Goal: Transaction & Acquisition: Download file/media

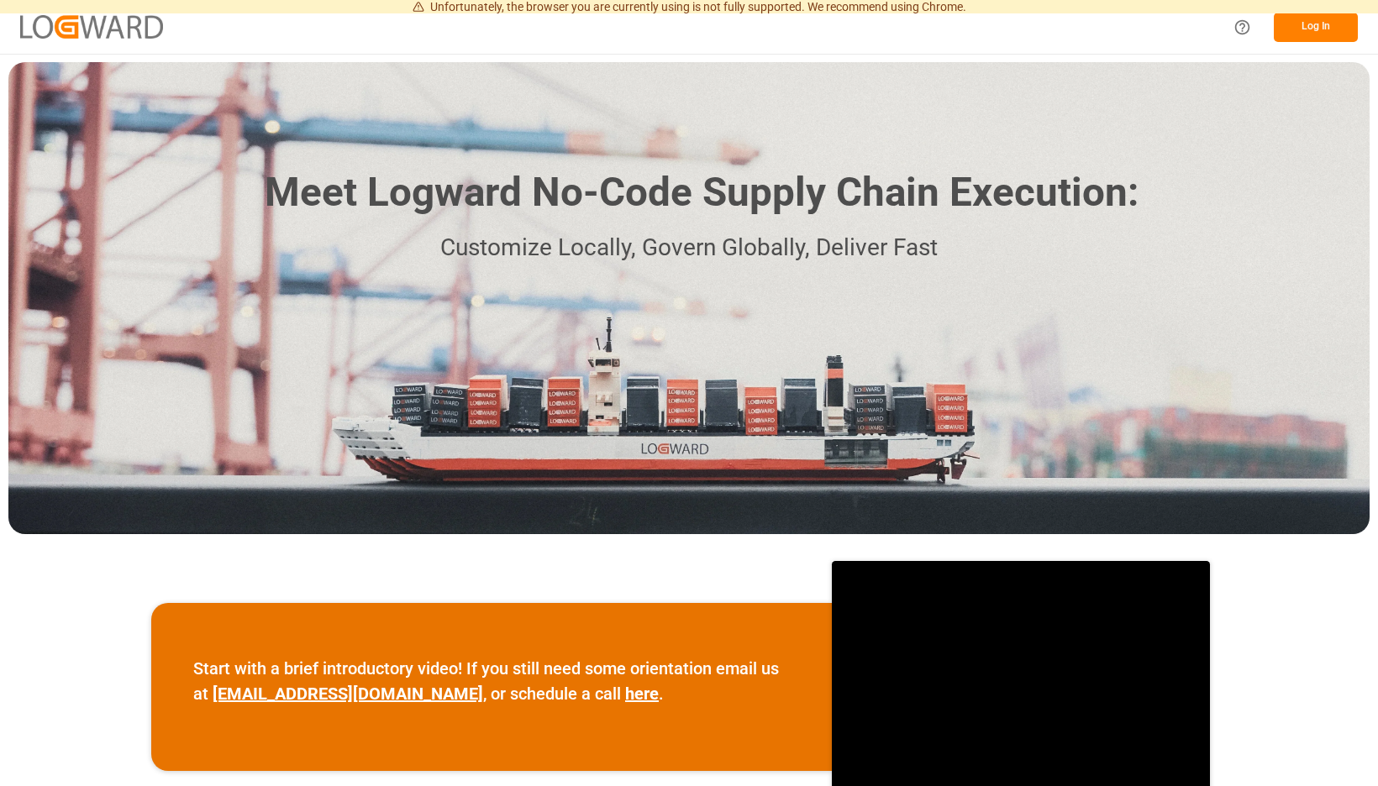
click at [1329, 24] on button "Log In" at bounding box center [1315, 27] width 84 height 29
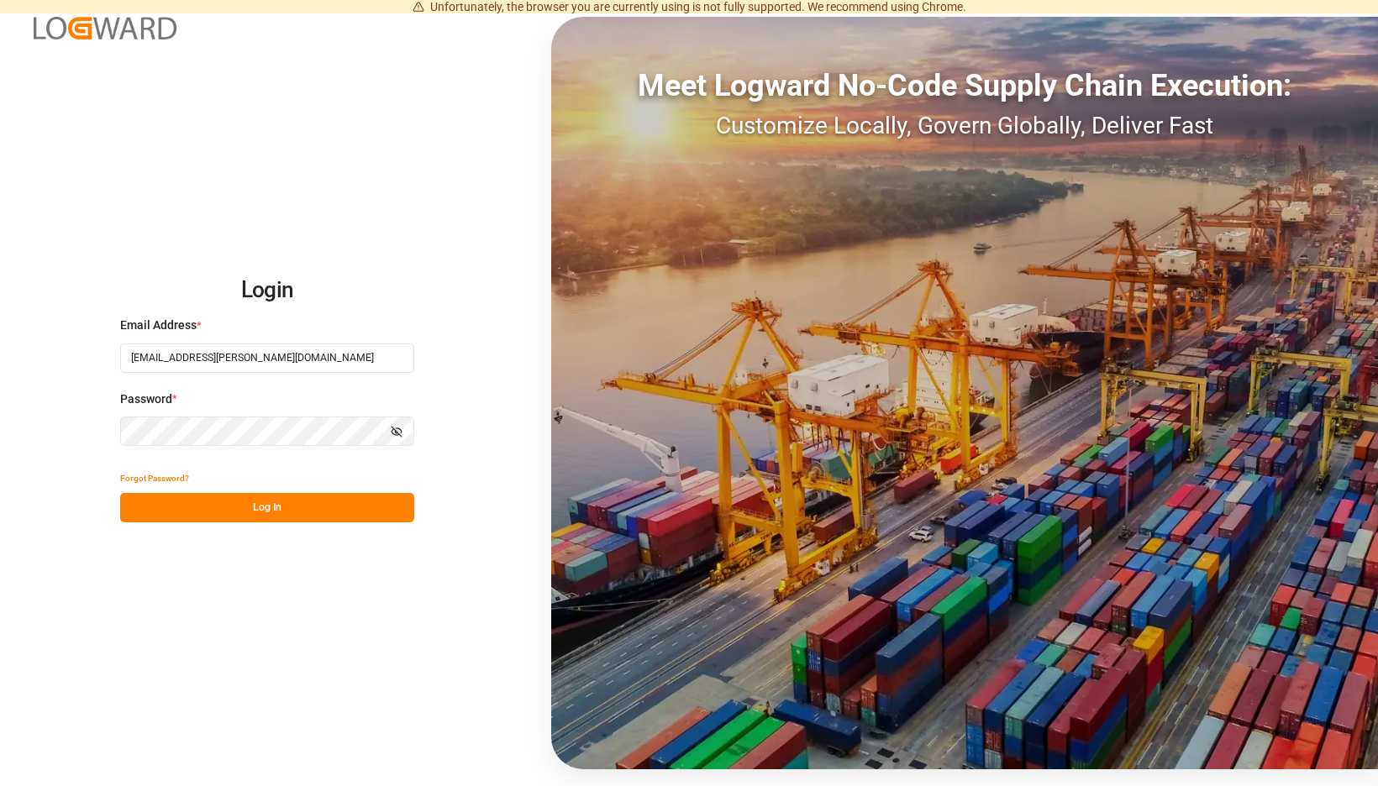
click at [364, 514] on button "Log In" at bounding box center [267, 507] width 294 height 29
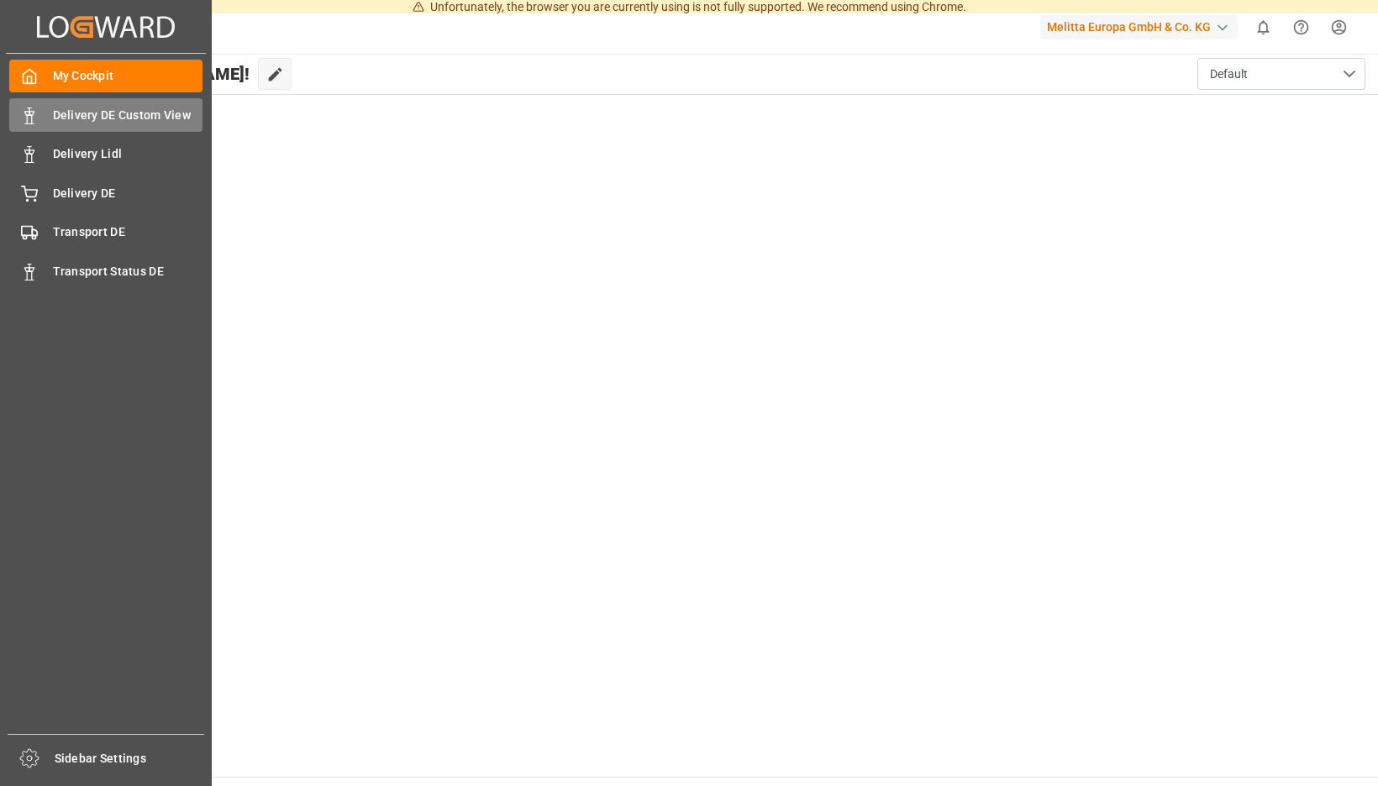
click at [46, 121] on div "Delivery DE Custom View Delivery DE Custom View" at bounding box center [105, 114] width 193 height 33
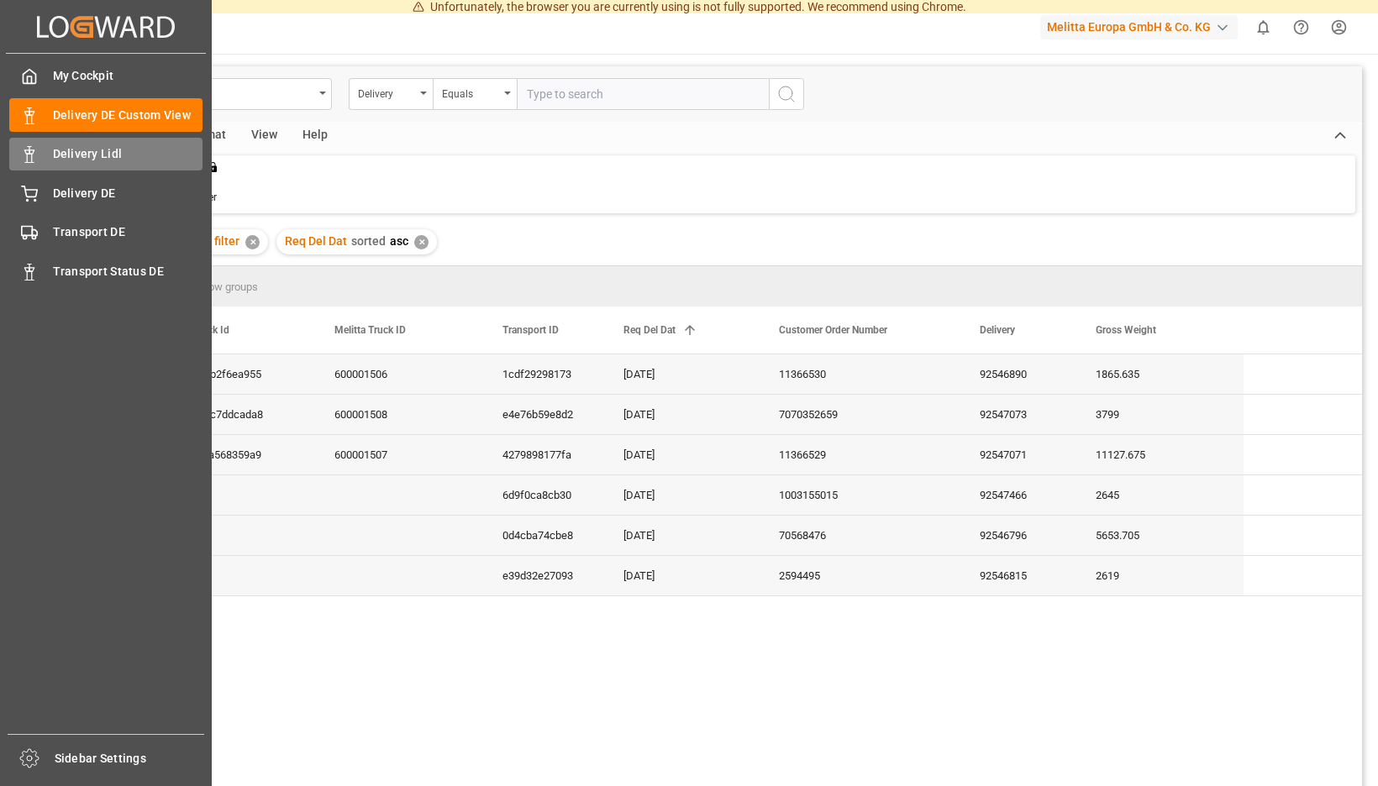
click at [33, 154] on polygon at bounding box center [31, 151] width 5 height 3
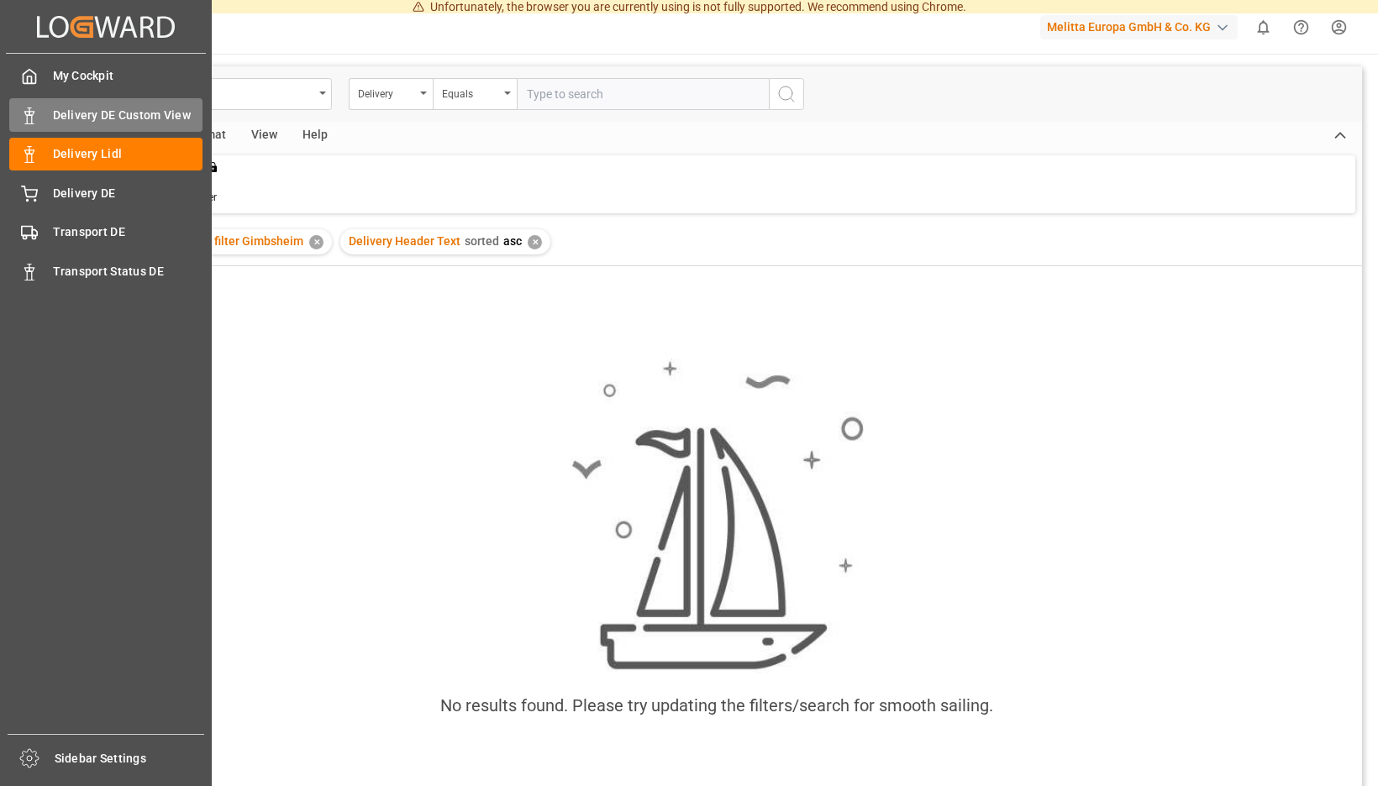
click at [63, 116] on span "Delivery DE Custom View" at bounding box center [128, 116] width 150 height 18
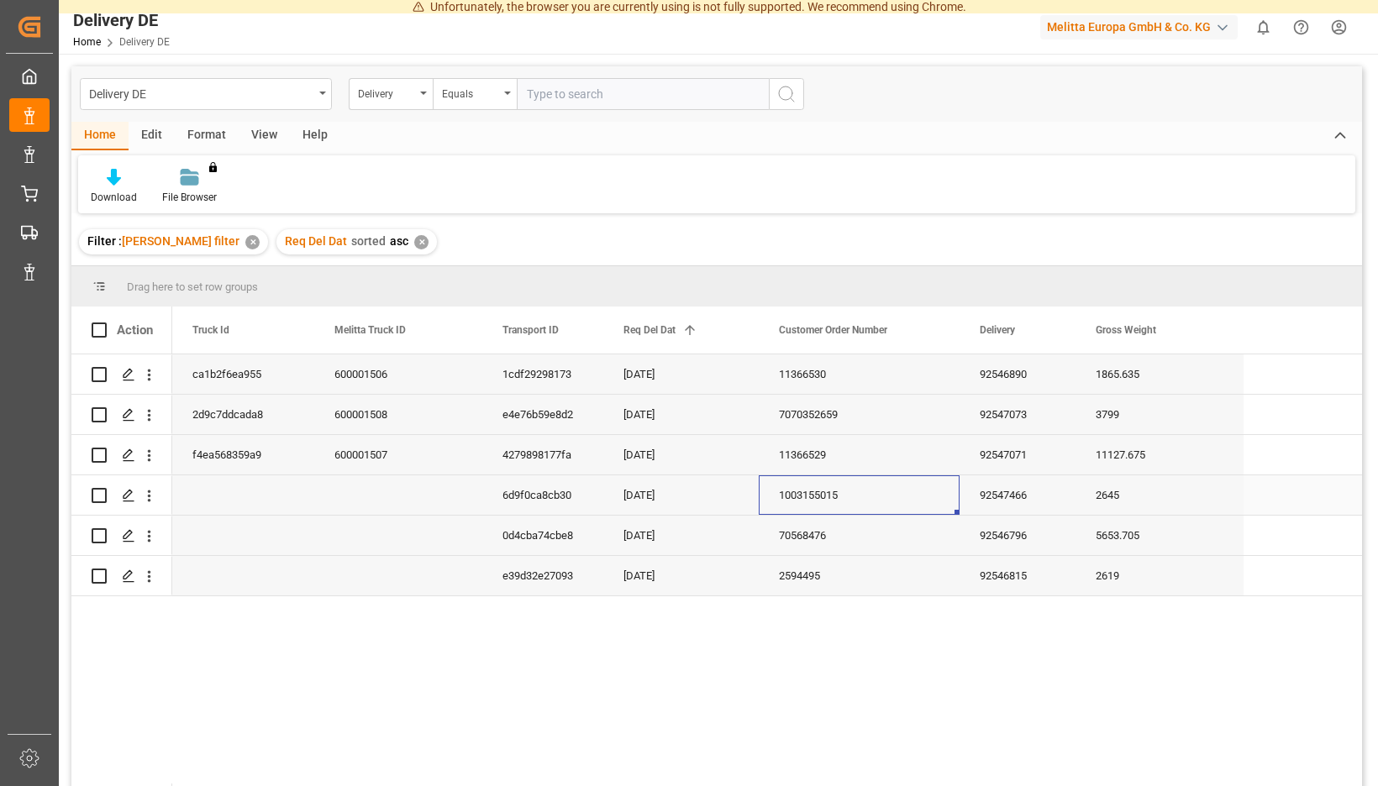
click at [959, 495] on div "1003155015" at bounding box center [859, 494] width 201 height 39
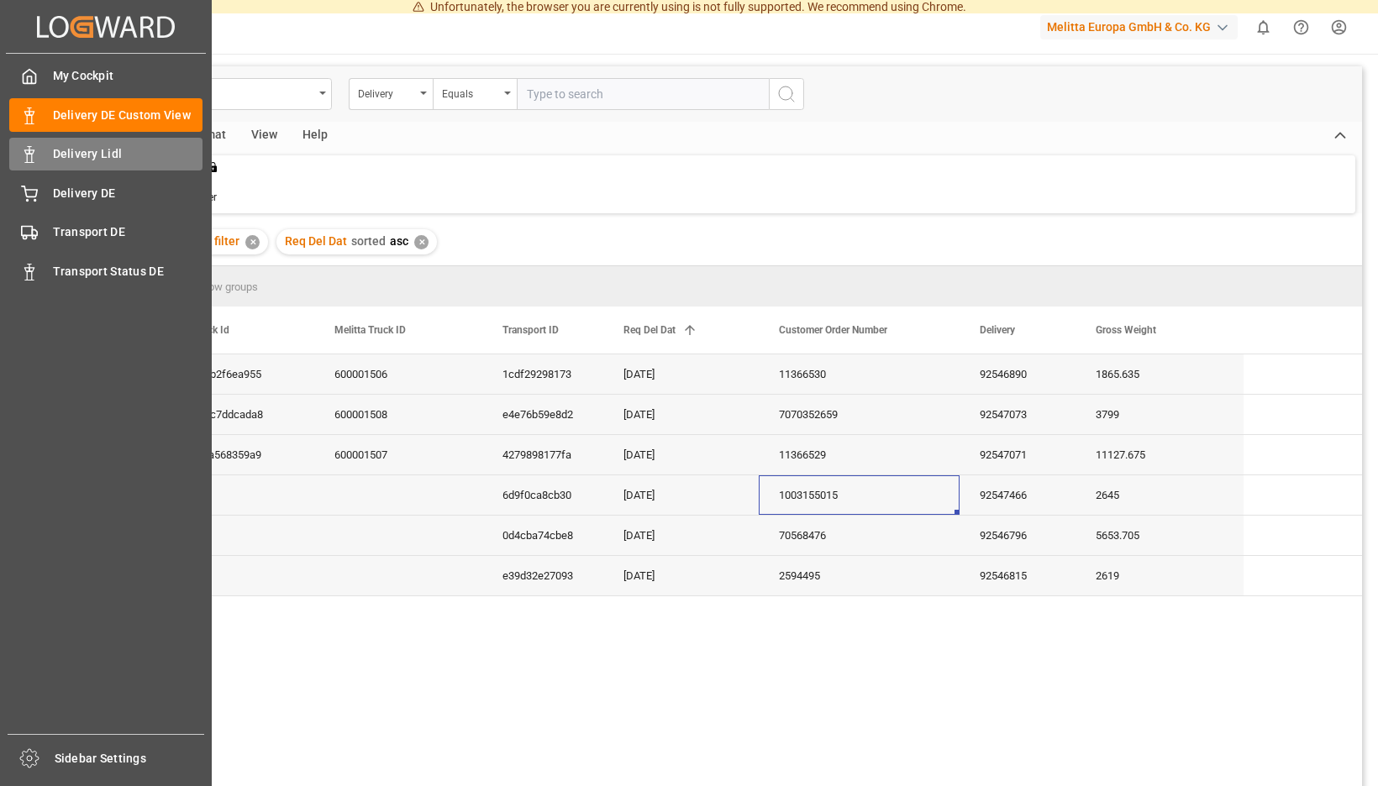
click at [37, 157] on icon at bounding box center [29, 154] width 17 height 17
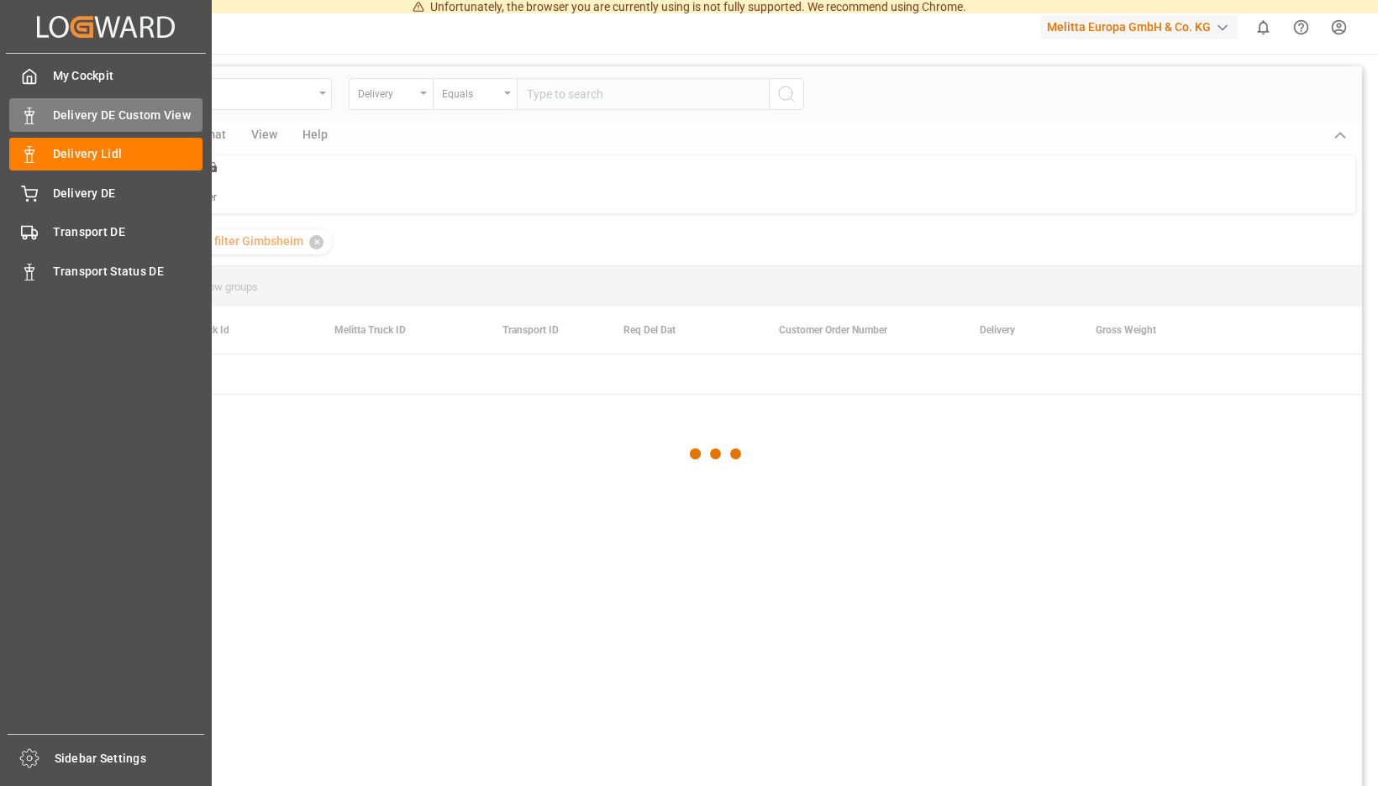
click at [102, 123] on span "Delivery DE Custom View" at bounding box center [128, 116] width 150 height 18
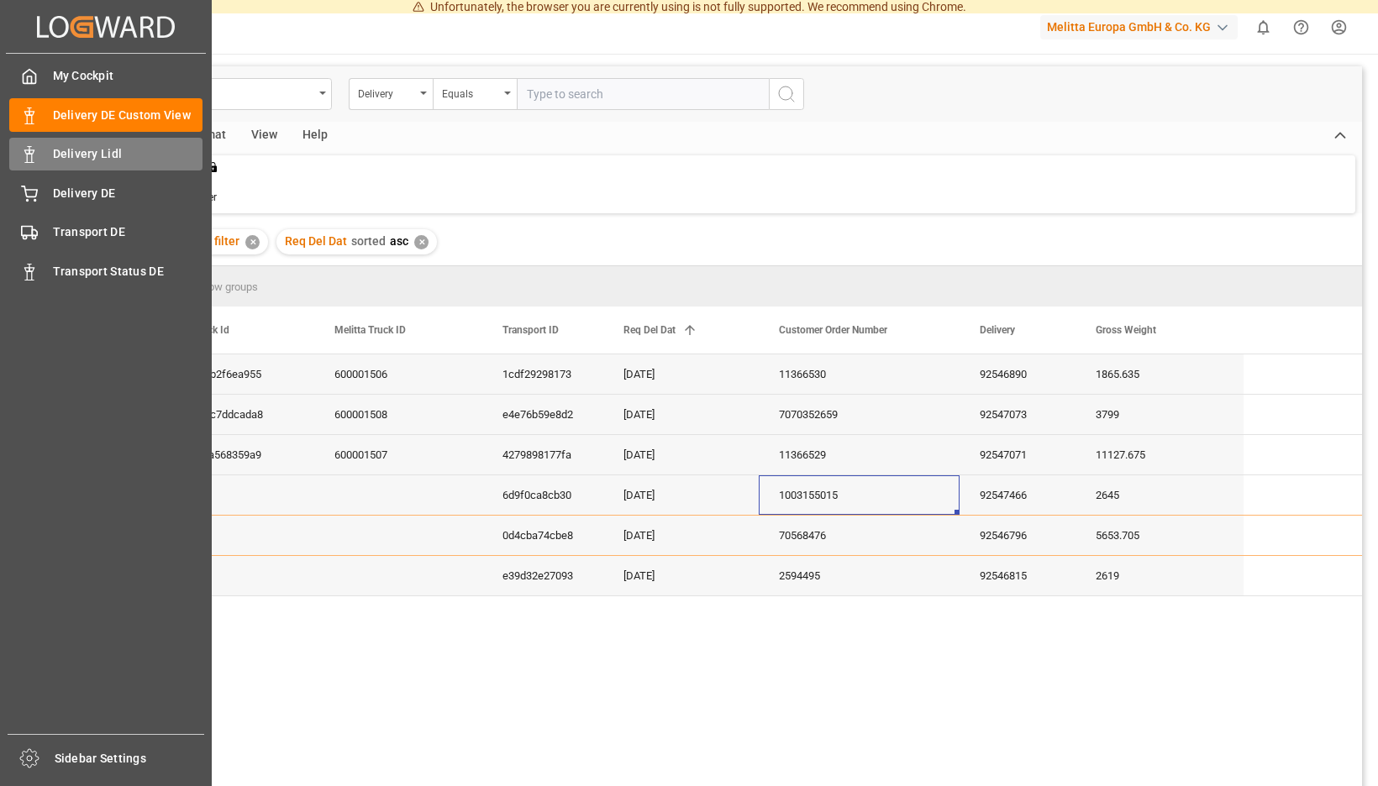
click at [24, 150] on icon at bounding box center [29, 154] width 17 height 17
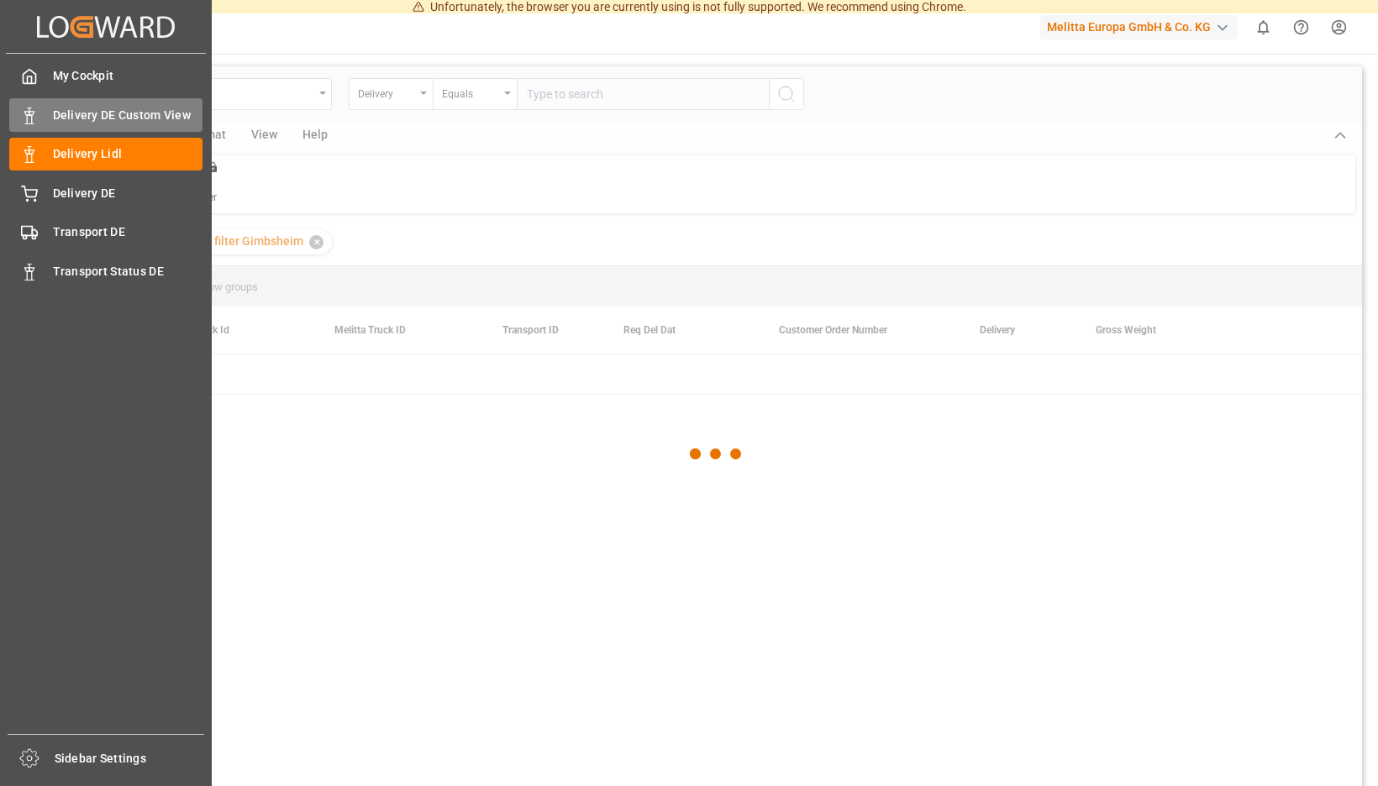
click at [42, 111] on div "Delivery DE Custom View Delivery DE Custom View" at bounding box center [105, 114] width 193 height 33
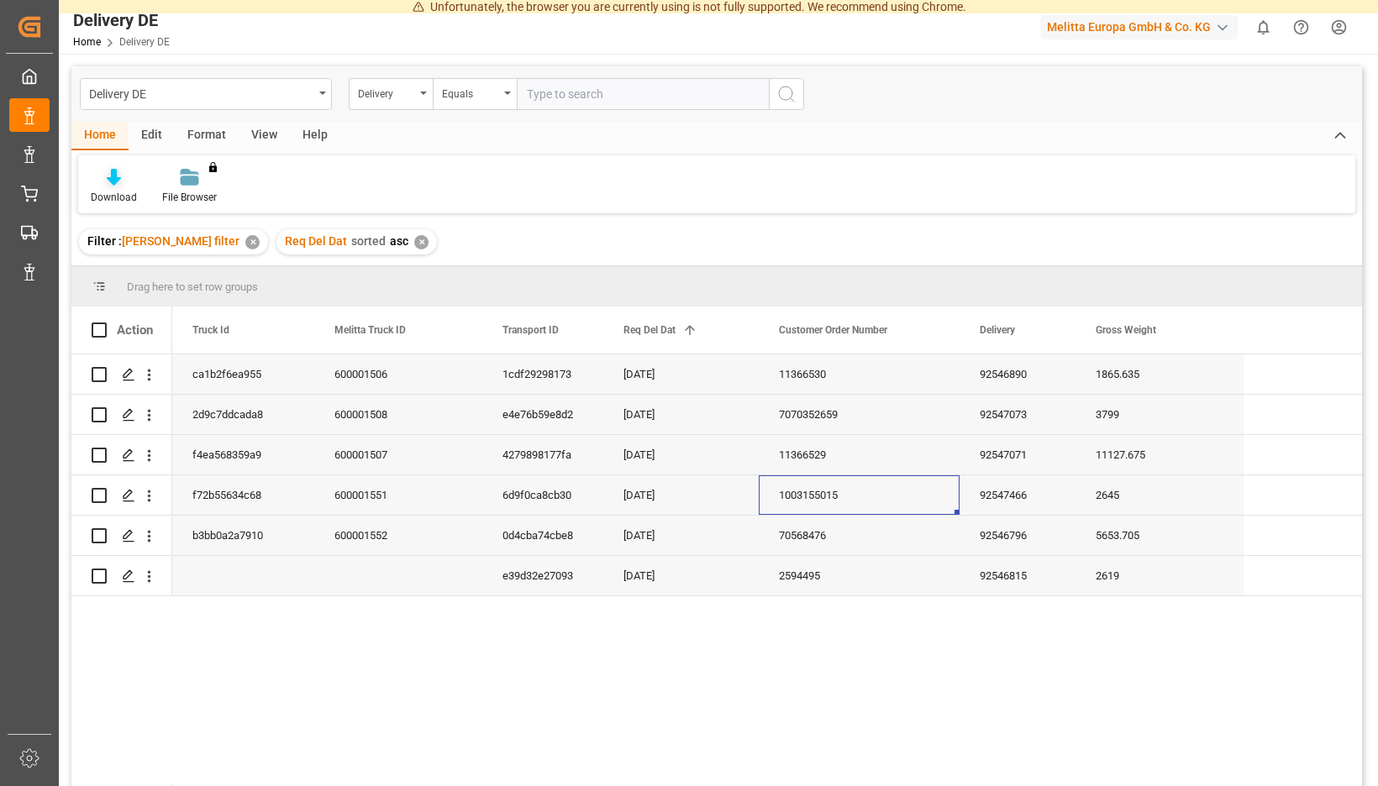
click at [121, 186] on icon at bounding box center [114, 177] width 14 height 17
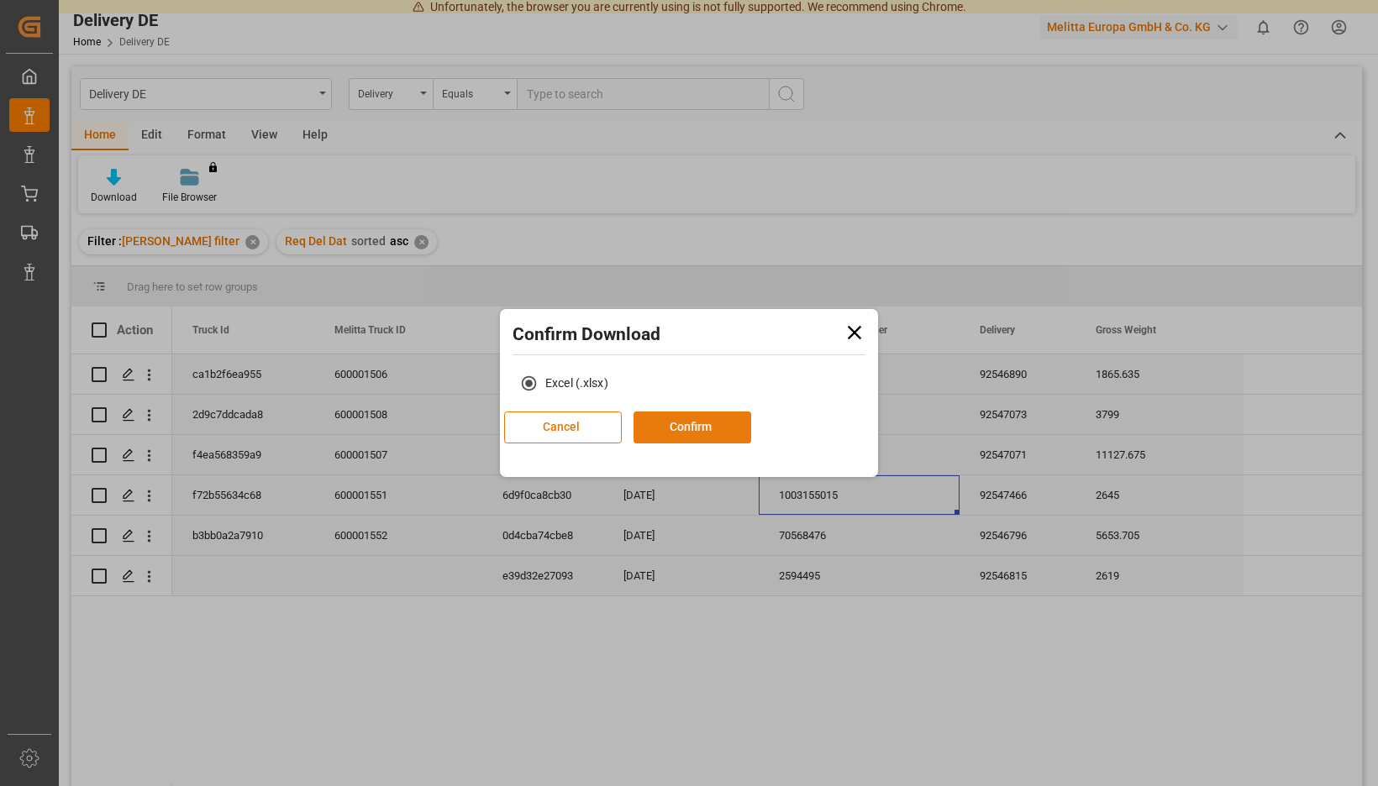
click at [690, 418] on button "Confirm" at bounding box center [692, 428] width 118 height 32
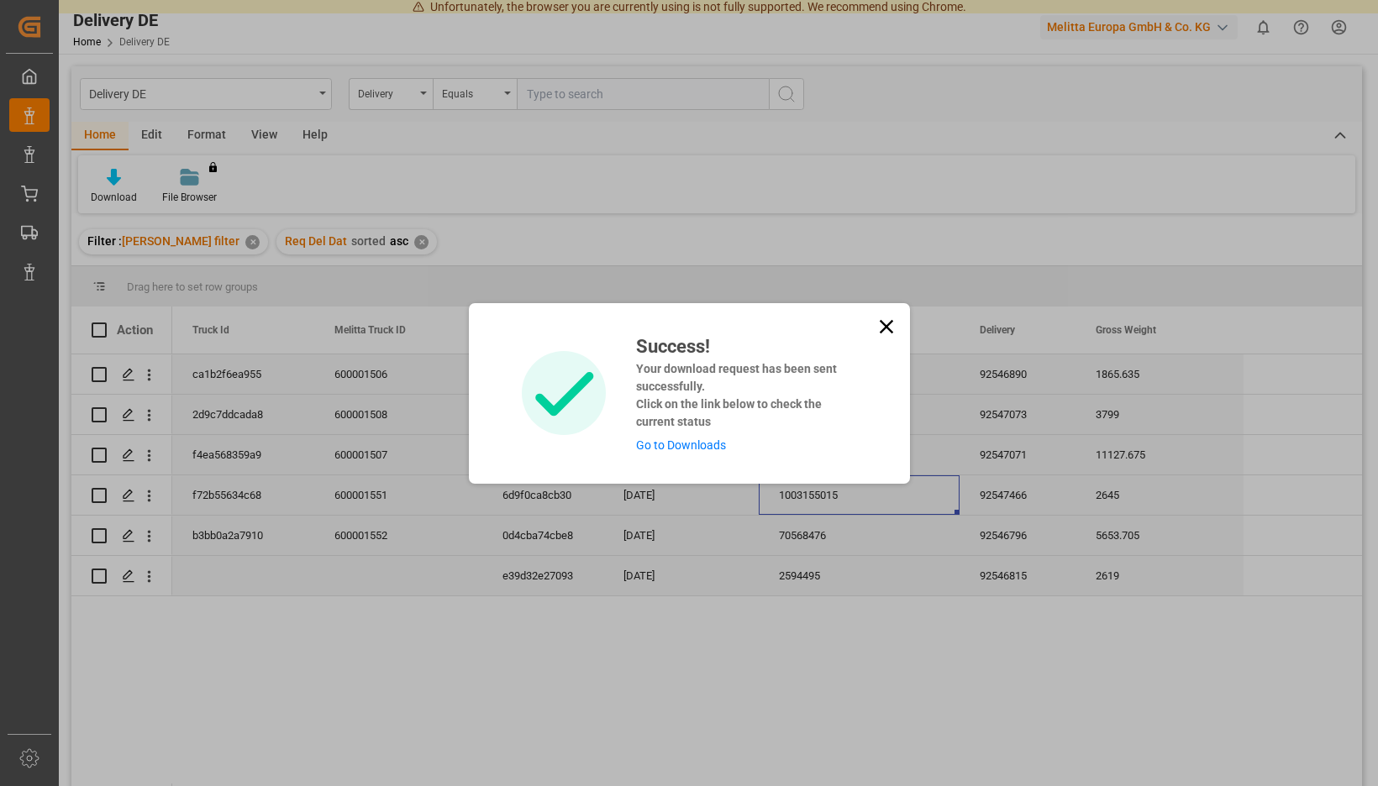
click at [674, 439] on link "Go to Downloads" at bounding box center [681, 444] width 90 height 13
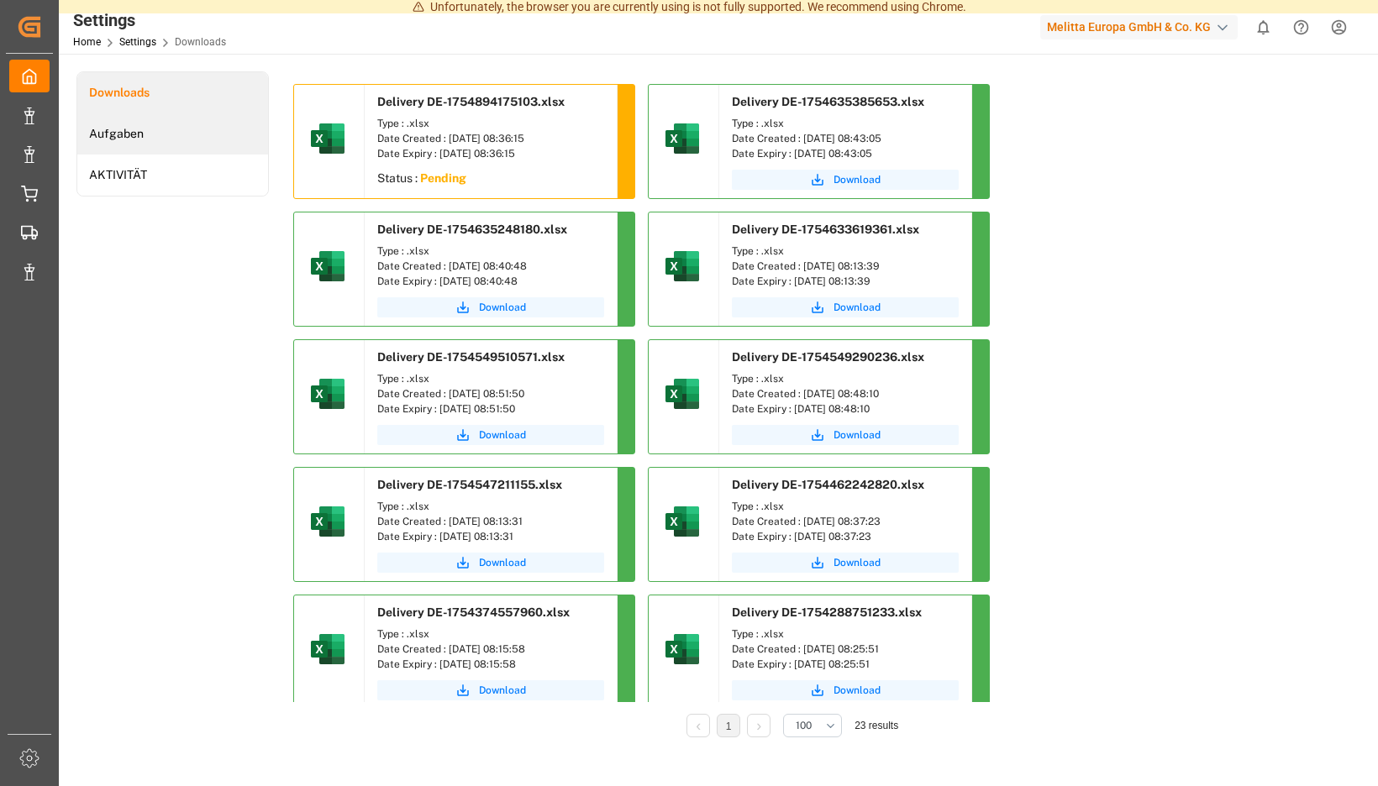
click at [268, 136] on li "Aufgaben" at bounding box center [172, 133] width 191 height 41
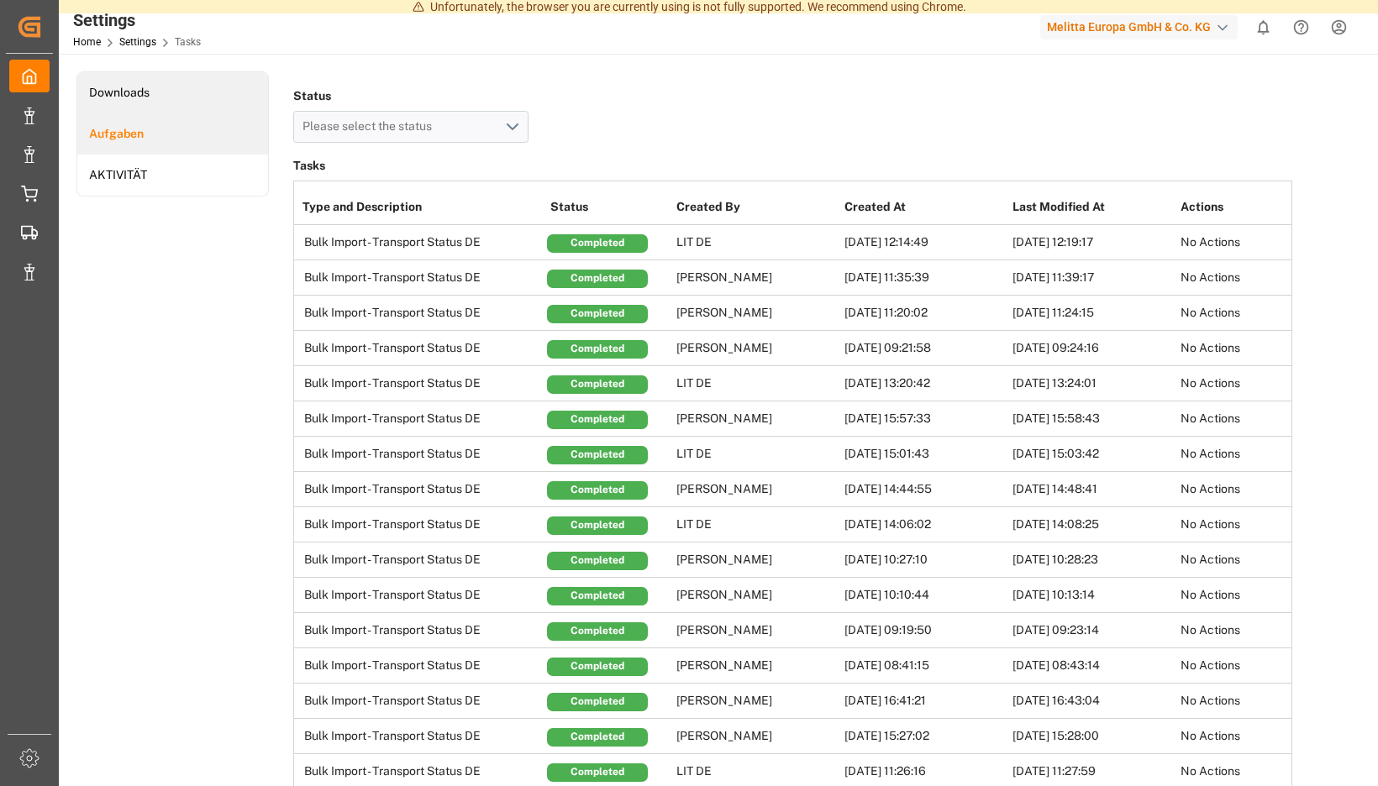
click at [268, 97] on li "Downloads" at bounding box center [172, 92] width 191 height 41
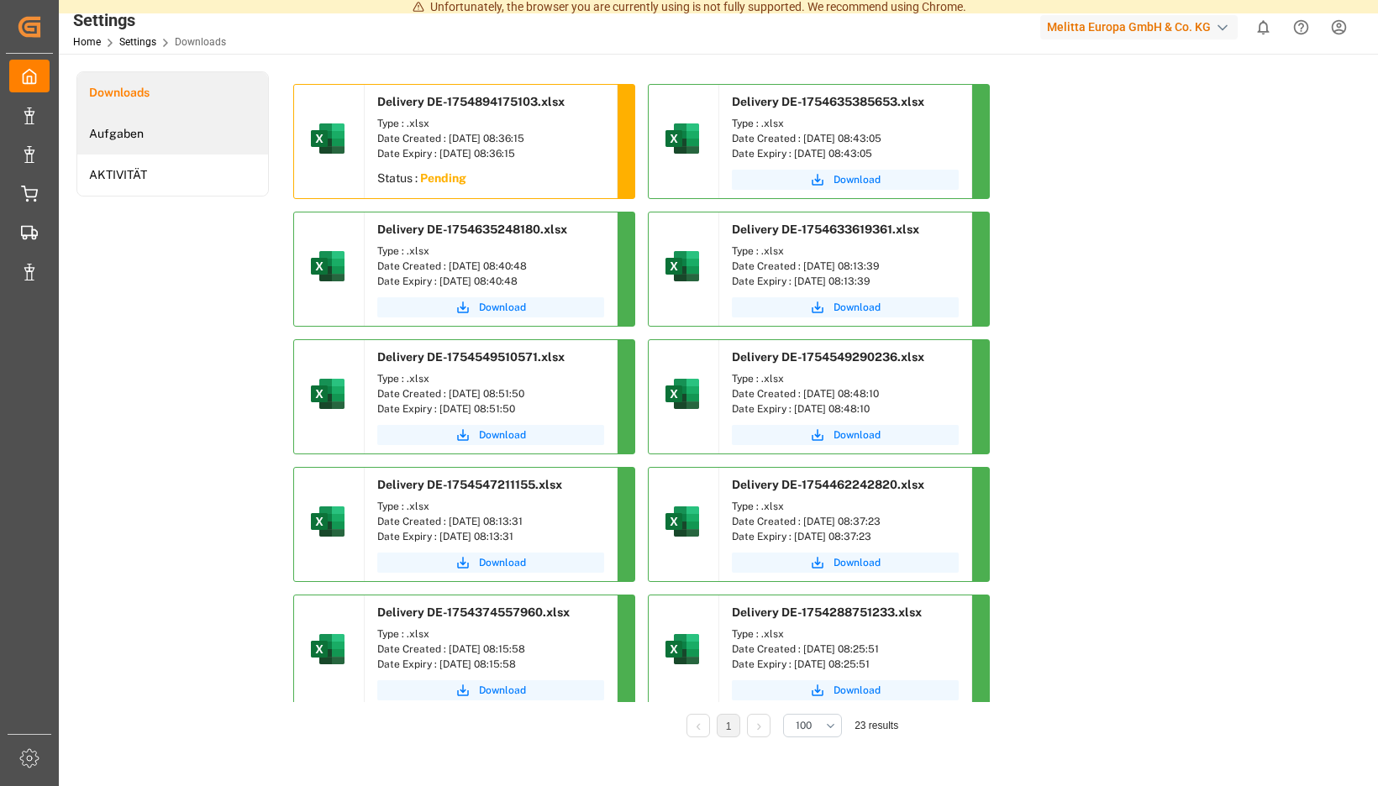
click at [268, 129] on li "Aufgaben" at bounding box center [172, 133] width 191 height 41
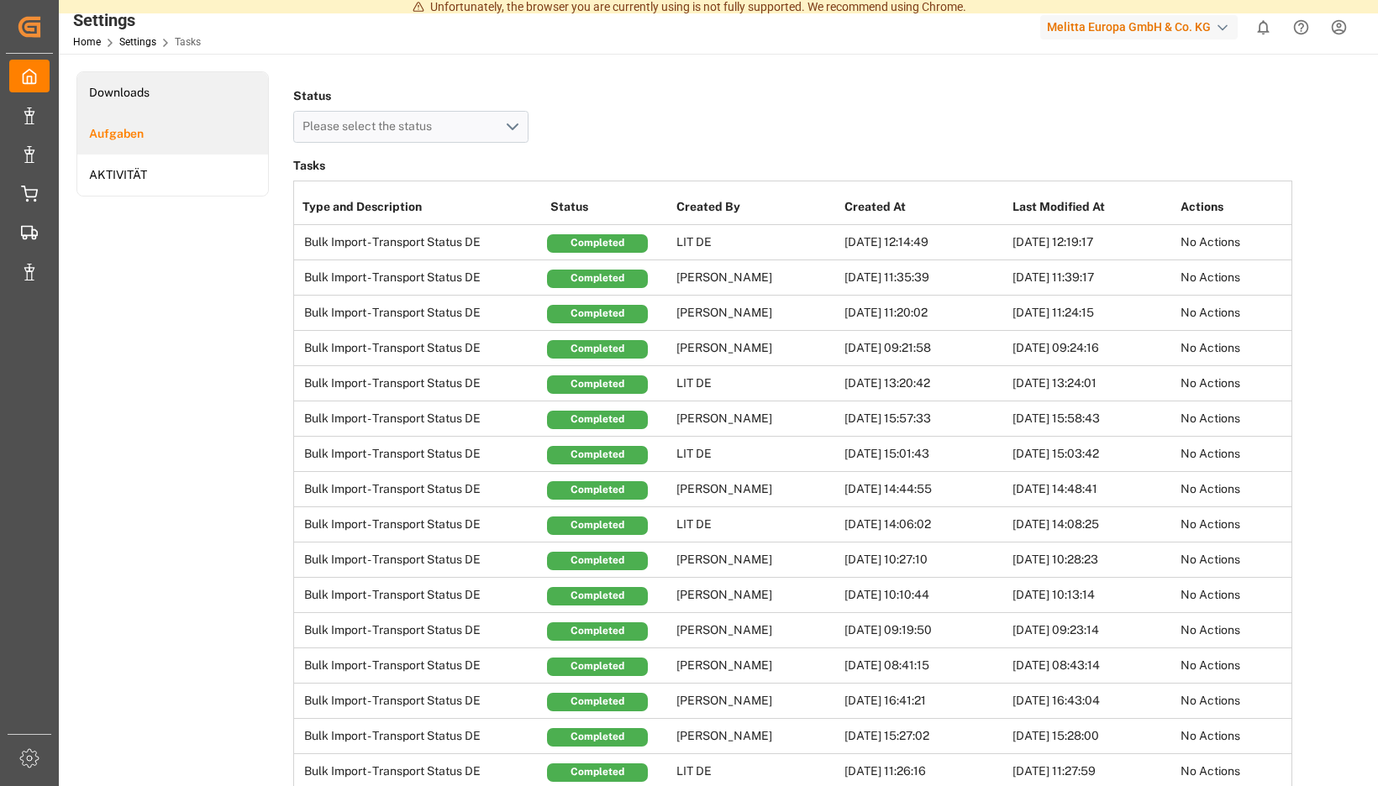
click at [268, 91] on li "Downloads" at bounding box center [172, 92] width 191 height 41
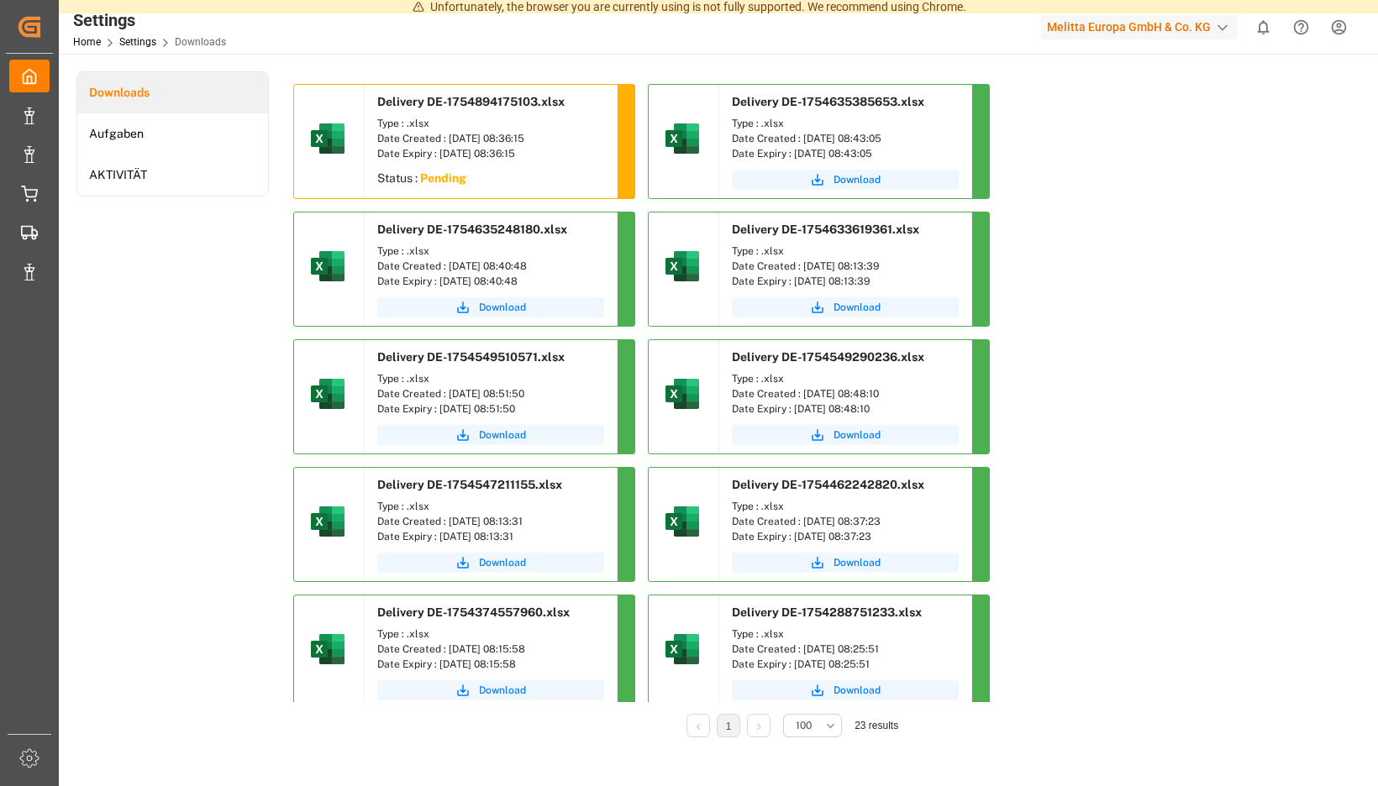
click at [466, 177] on sapn "Pending" at bounding box center [443, 177] width 46 height 13
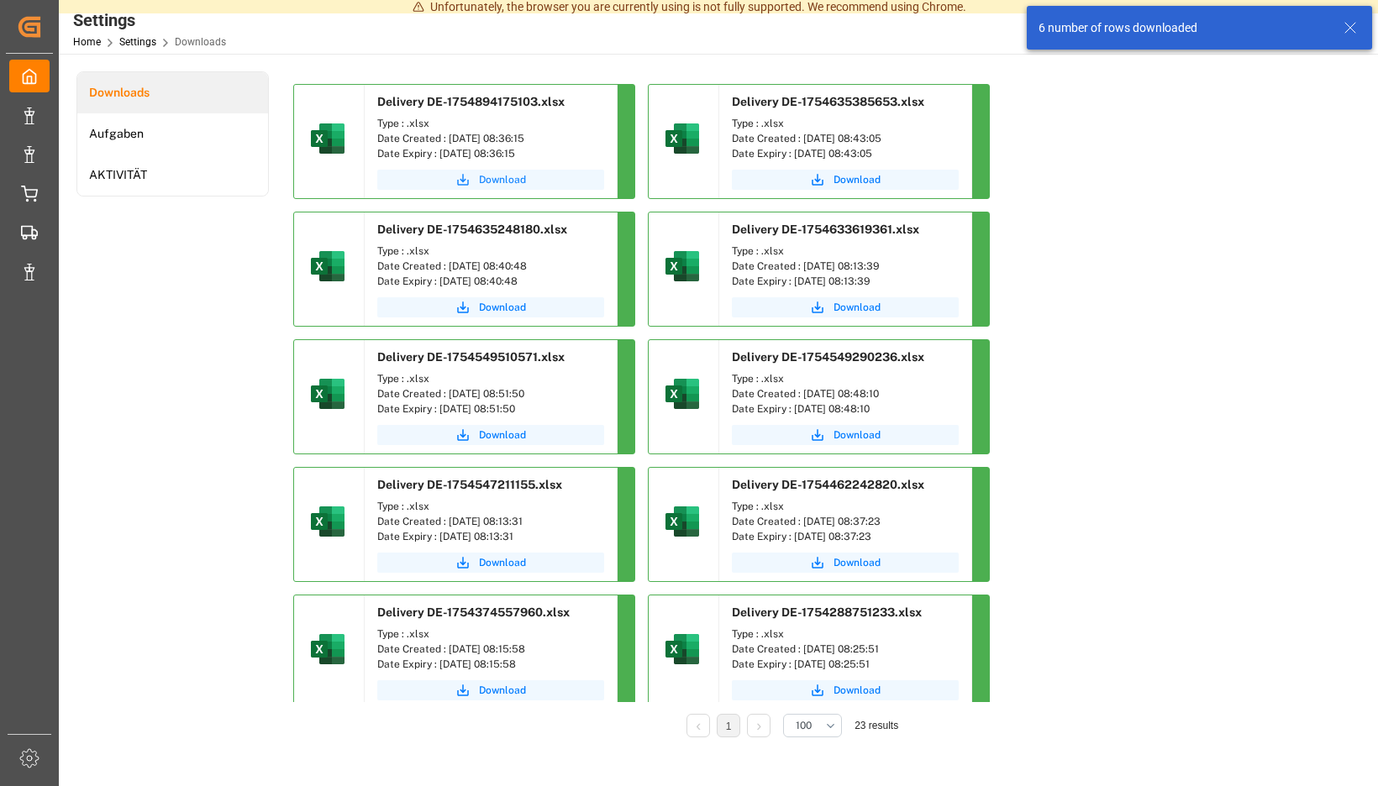
click at [526, 176] on span "Download" at bounding box center [502, 179] width 47 height 15
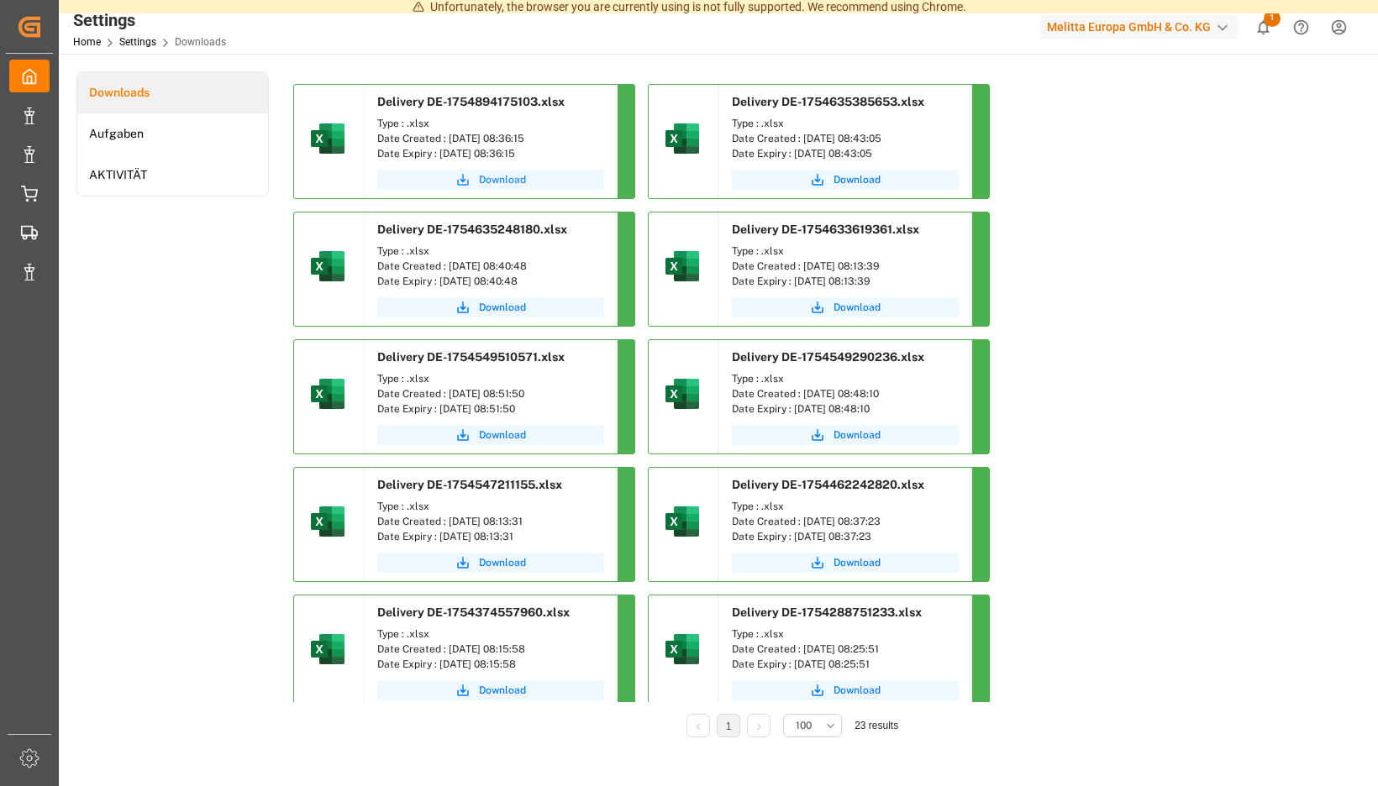
click at [526, 181] on span "Download" at bounding box center [502, 179] width 47 height 15
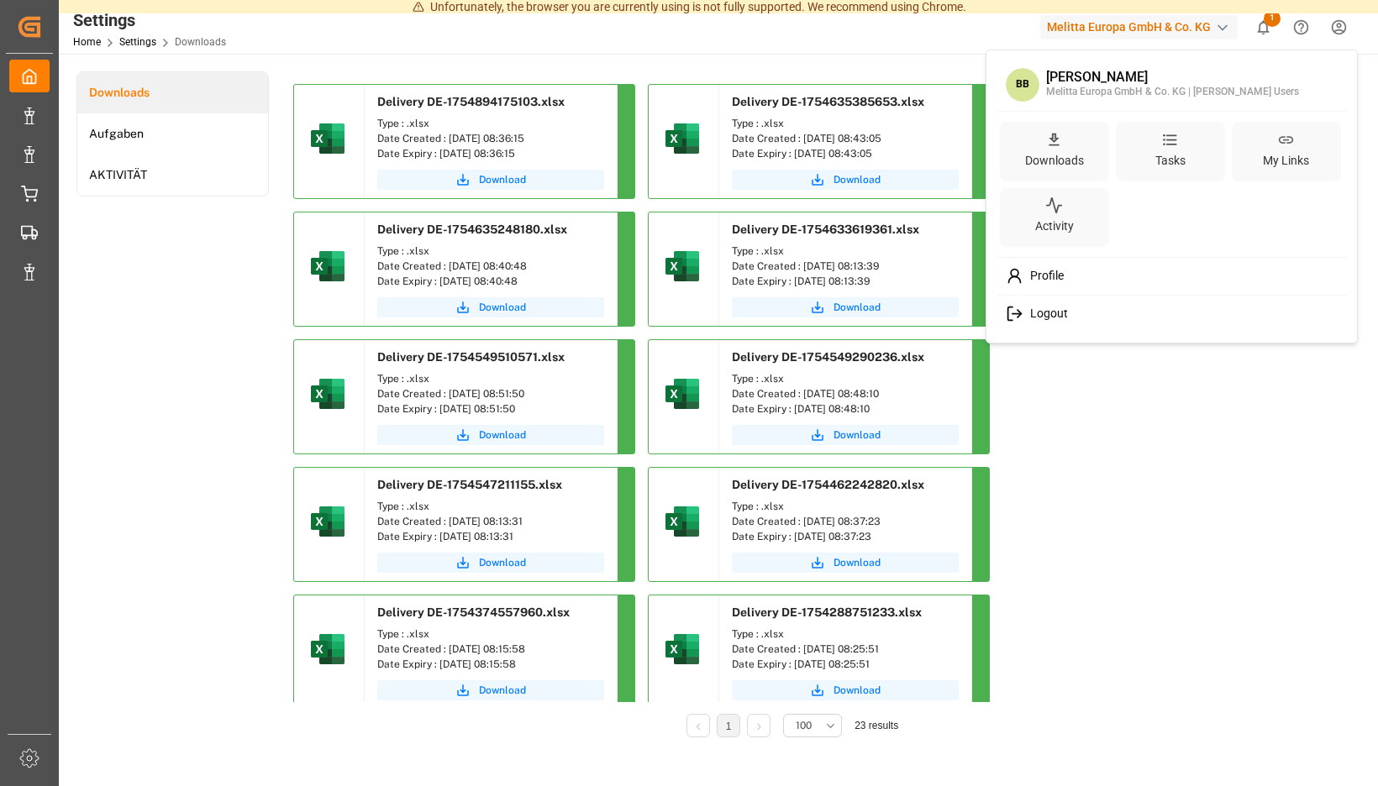
click at [1042, 305] on div "Logout" at bounding box center [1172, 313] width 344 height 31
